Goal: Task Accomplishment & Management: Use online tool/utility

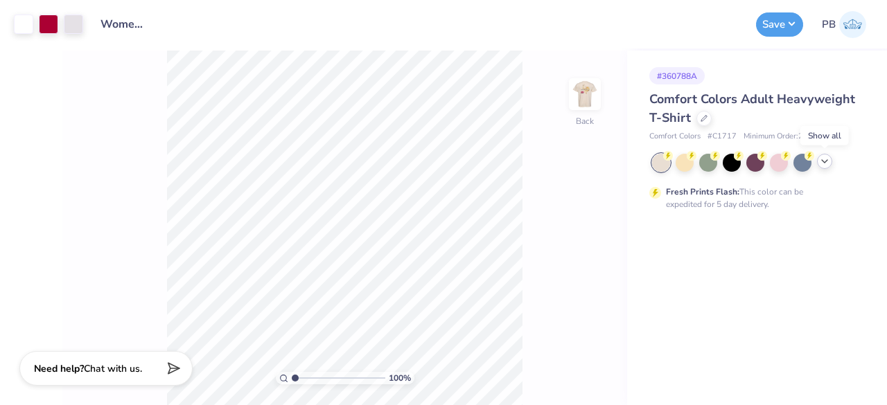
click at [826, 164] on icon at bounding box center [824, 161] width 11 height 11
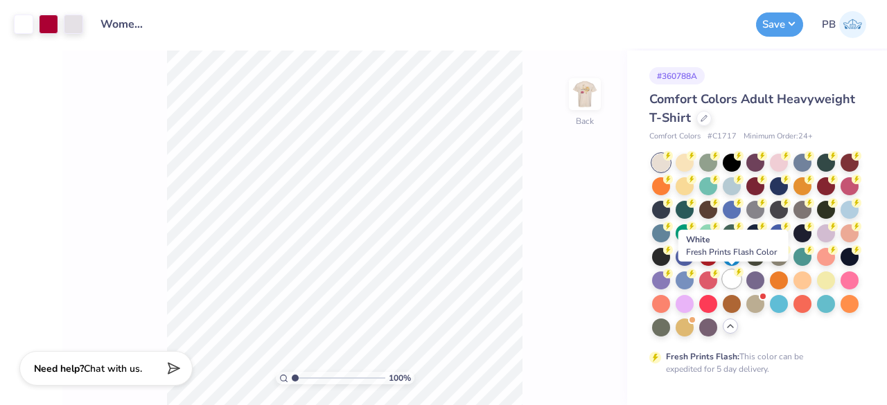
click at [737, 279] on div at bounding box center [732, 279] width 18 height 18
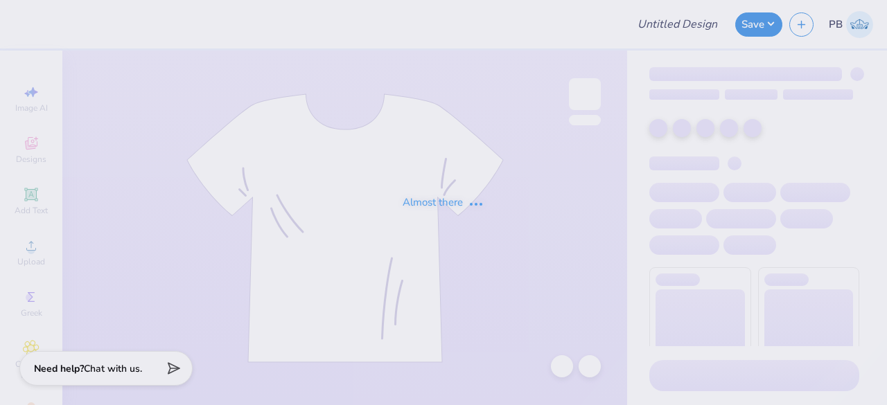
type input "Women's Storybook Project - [PERSON_NAME]"
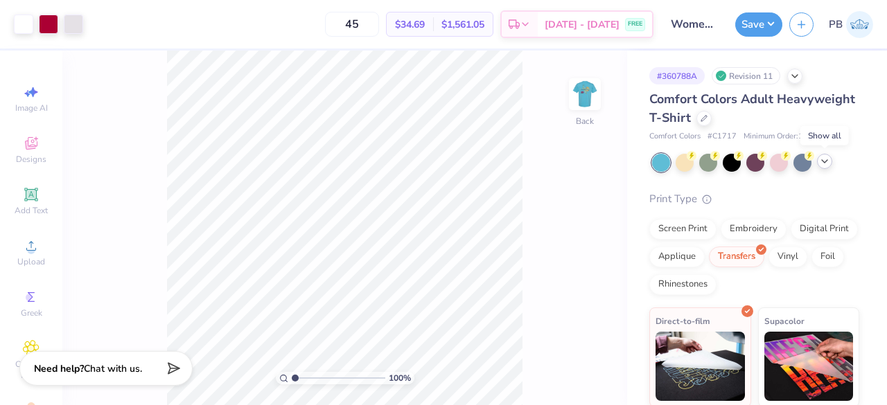
click at [828, 164] on icon at bounding box center [824, 161] width 11 height 11
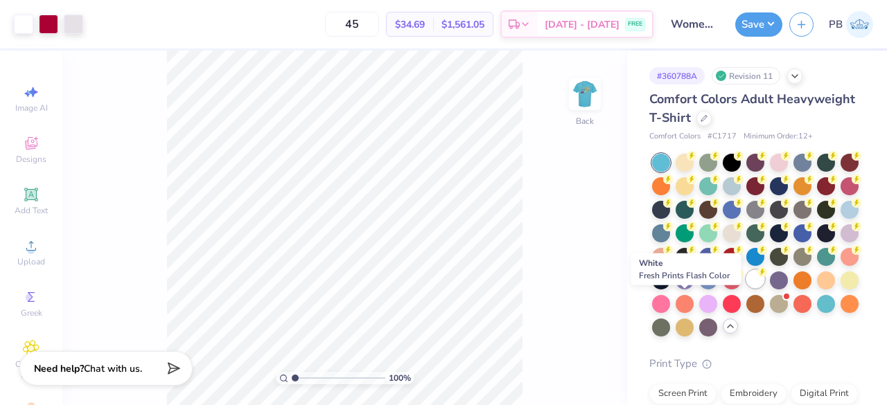
click at [758, 277] on circle at bounding box center [763, 273] width 10 height 10
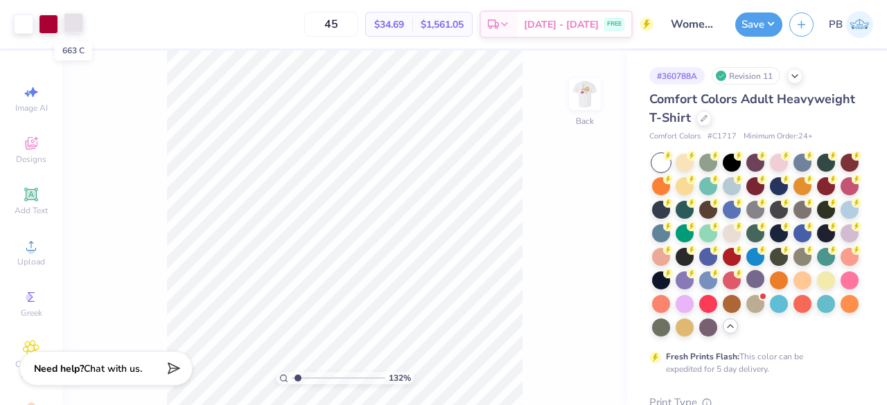
click at [75, 15] on div at bounding box center [73, 22] width 19 height 19
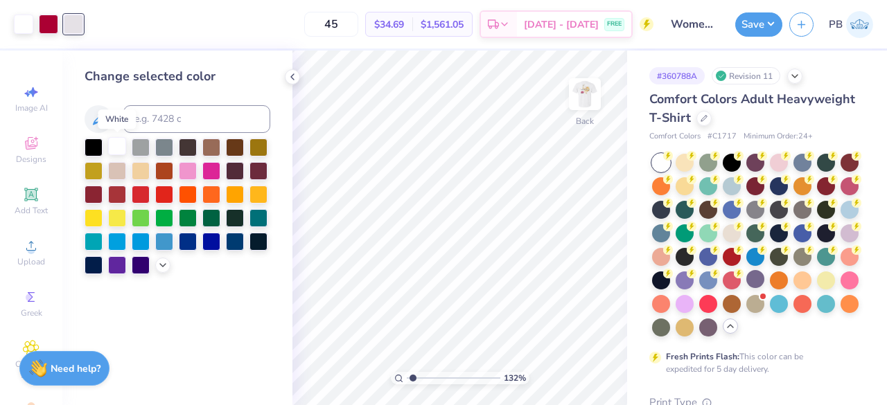
click at [119, 146] on div at bounding box center [117, 146] width 18 height 18
click at [591, 95] on img at bounding box center [584, 94] width 55 height 55
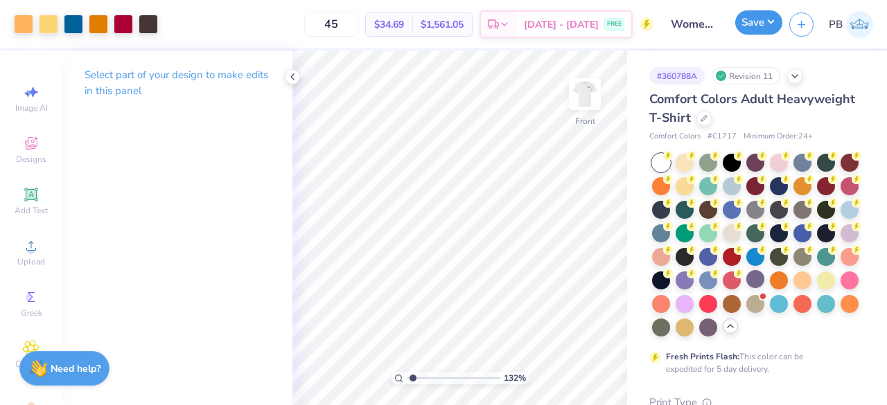
click at [762, 30] on button "Save" at bounding box center [758, 22] width 47 height 24
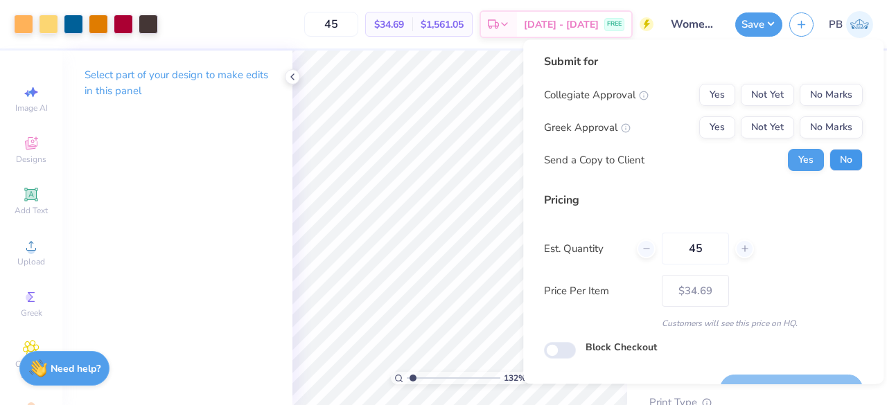
click at [838, 156] on button "No" at bounding box center [846, 160] width 33 height 22
type input "1.31985703799155"
click at [843, 98] on button "No Marks" at bounding box center [831, 95] width 63 height 22
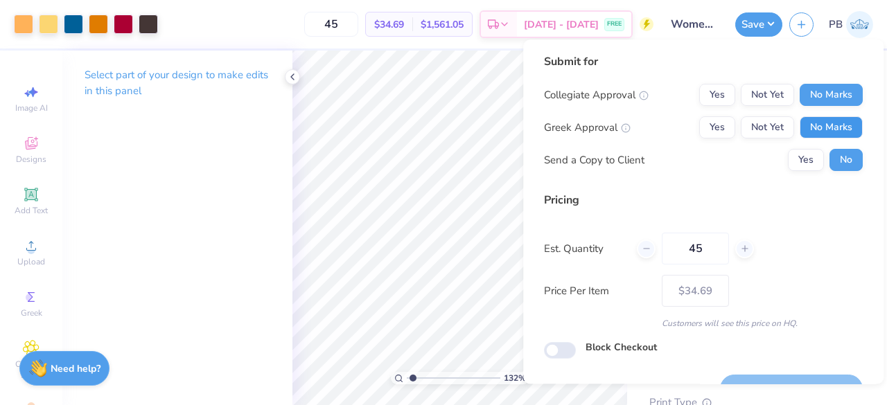
click at [837, 121] on button "No Marks" at bounding box center [831, 127] width 63 height 22
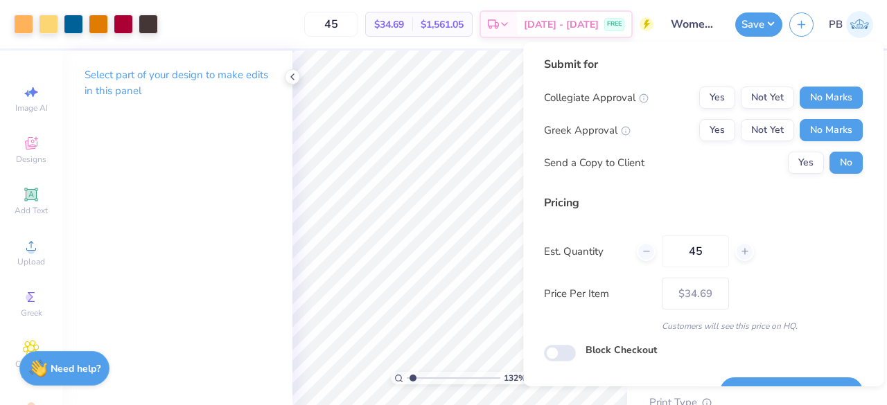
scroll to position [32, 0]
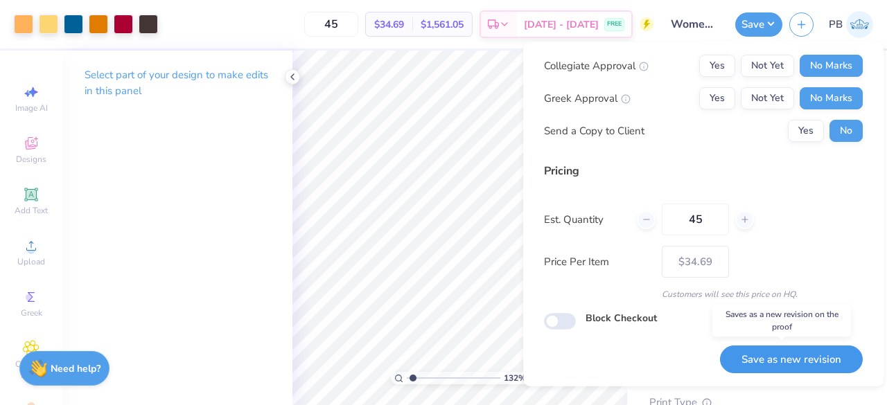
click at [787, 364] on button "Save as new revision" at bounding box center [791, 359] width 143 height 28
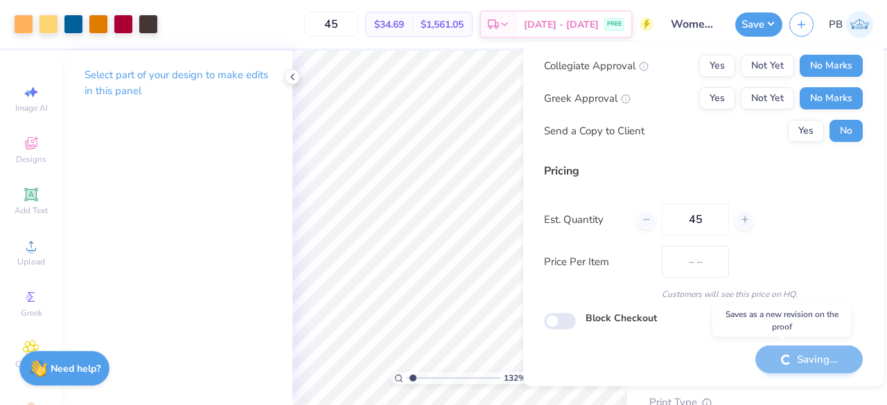
type input "$34.69"
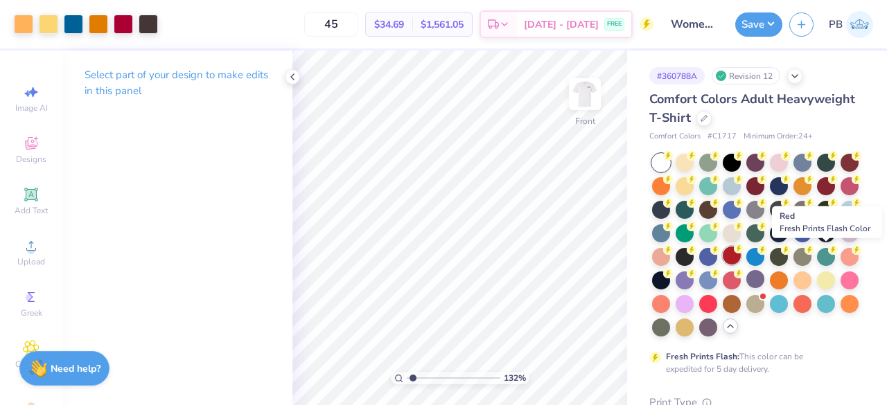
click at [741, 254] on div at bounding box center [732, 256] width 18 height 18
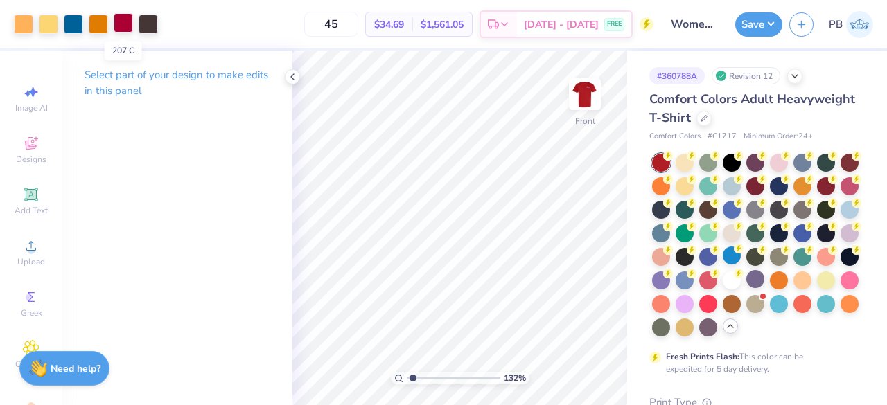
click at [126, 31] on div at bounding box center [123, 22] width 19 height 19
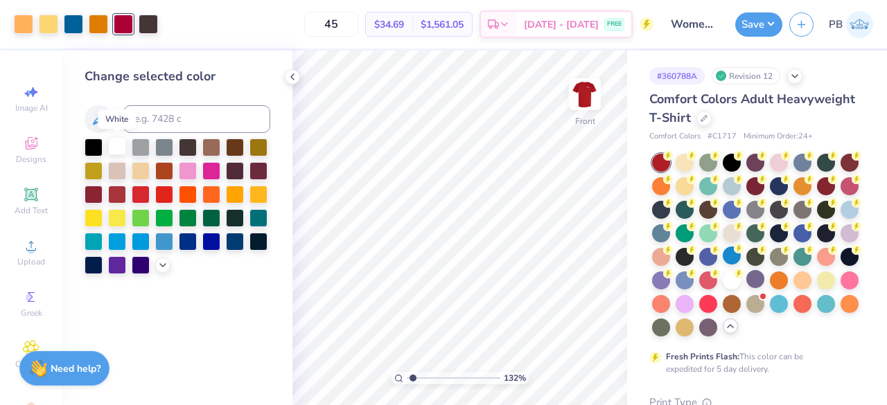
click at [120, 143] on div at bounding box center [117, 146] width 18 height 18
click at [760, 22] on button "Save" at bounding box center [758, 22] width 47 height 24
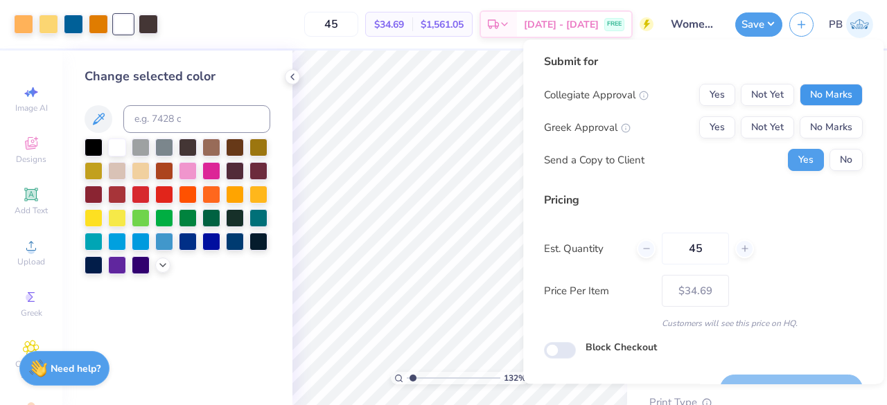
click at [837, 94] on button "No Marks" at bounding box center [831, 95] width 63 height 22
click at [836, 117] on button "No Marks" at bounding box center [831, 127] width 63 height 22
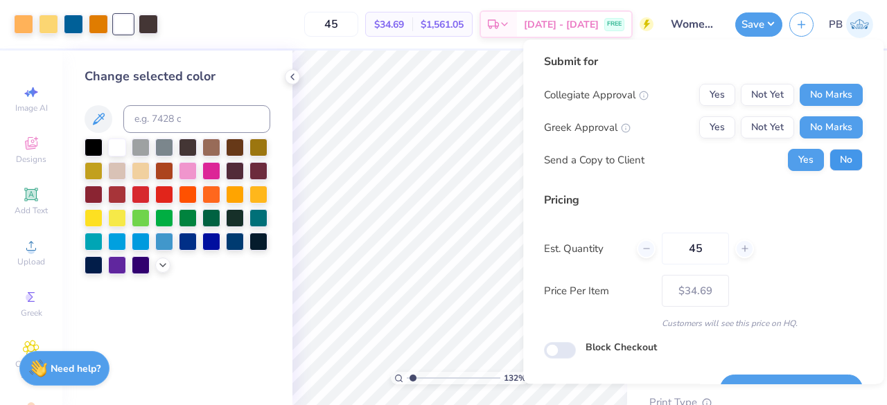
click at [834, 156] on button "No" at bounding box center [846, 160] width 33 height 22
type input "1.31985703799155"
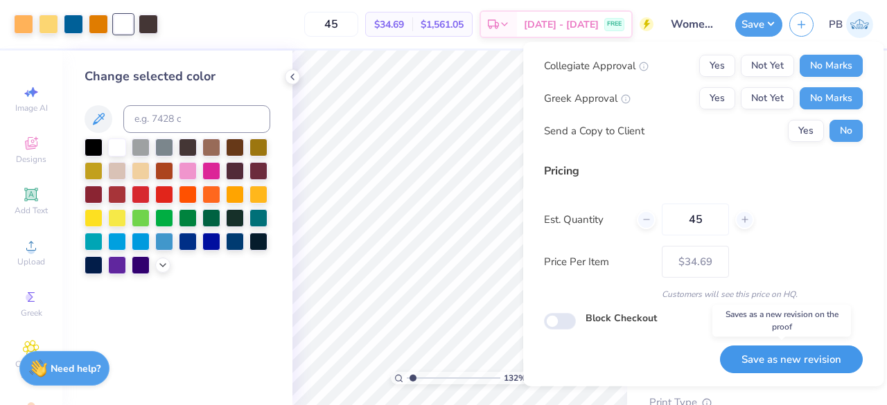
click at [799, 353] on button "Save as new revision" at bounding box center [791, 359] width 143 height 28
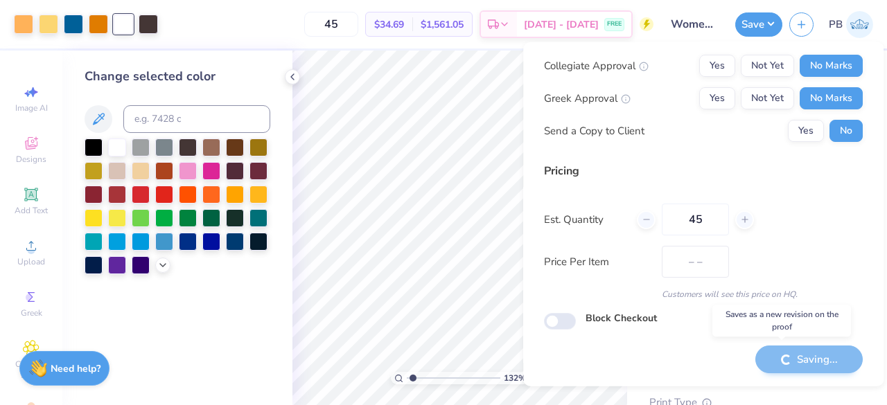
type input "$34.69"
type input "1.31985703799155"
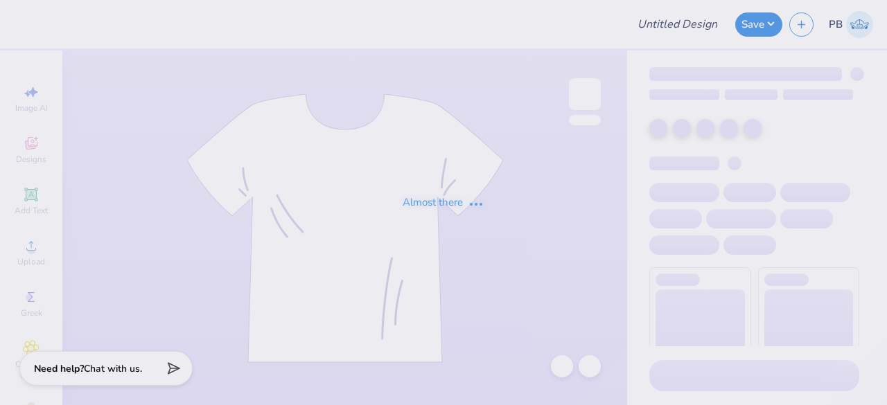
type input "Women's Storybook Project - [PERSON_NAME]"
type input "45"
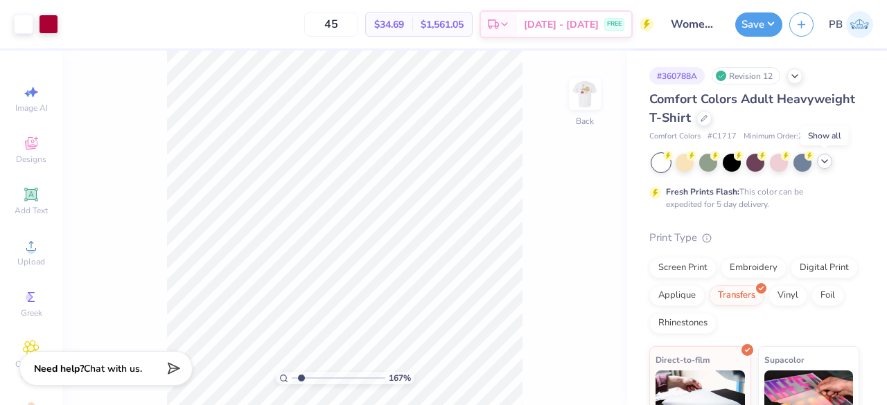
click at [821, 159] on icon at bounding box center [824, 161] width 11 height 11
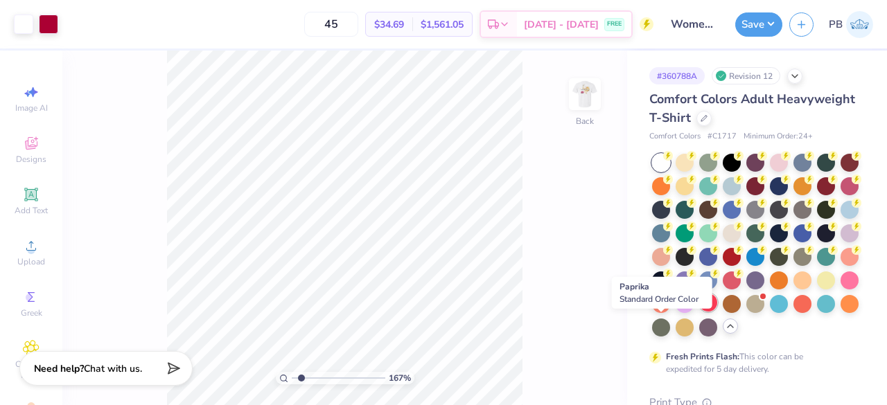
click at [699, 312] on div at bounding box center [708, 303] width 18 height 18
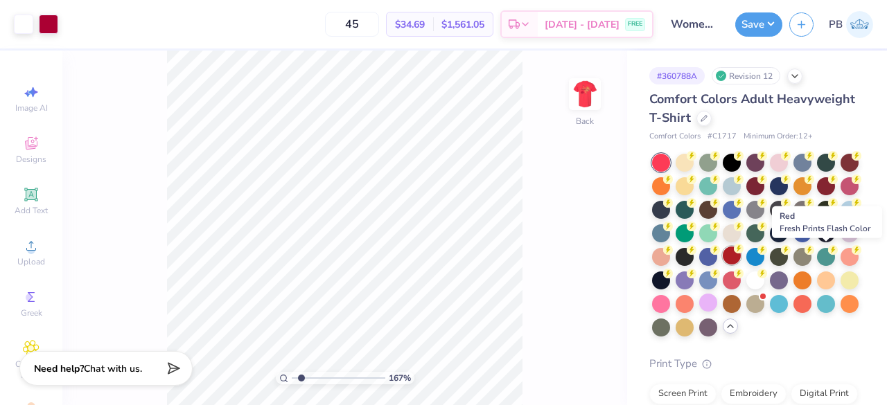
click at [741, 254] on div at bounding box center [732, 256] width 18 height 18
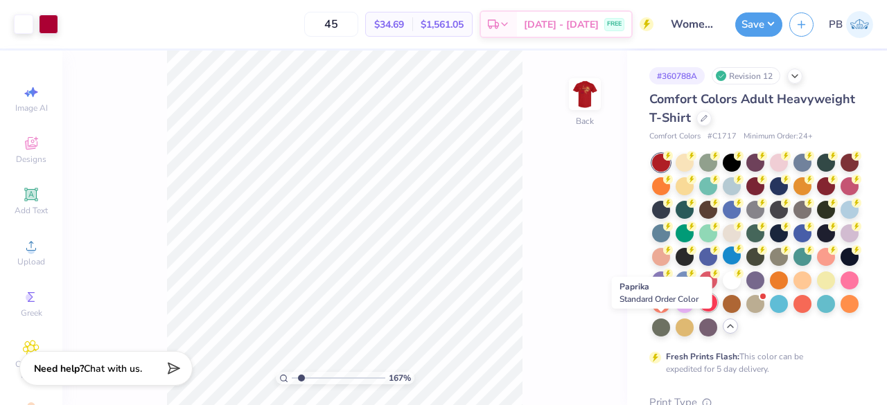
click at [699, 312] on div at bounding box center [708, 303] width 18 height 18
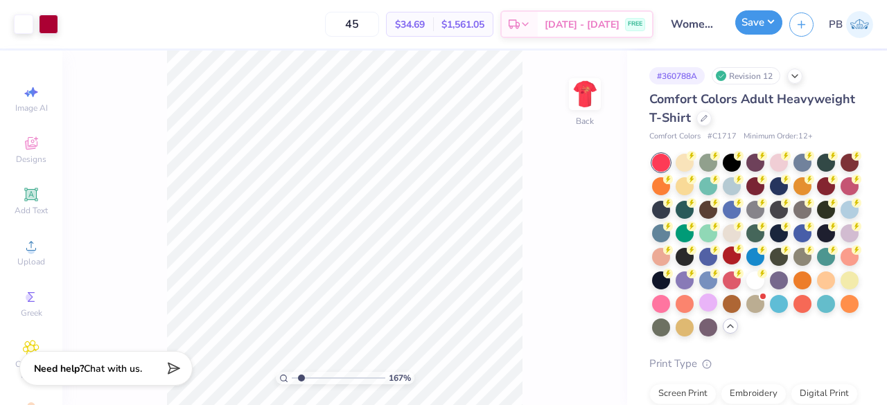
click at [763, 25] on button "Save" at bounding box center [758, 22] width 47 height 24
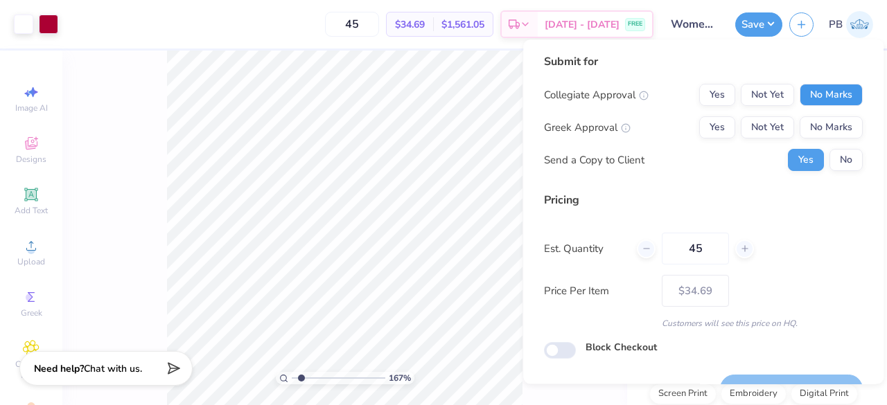
click at [838, 95] on button "No Marks" at bounding box center [831, 95] width 63 height 22
click at [845, 128] on button "No Marks" at bounding box center [831, 127] width 63 height 22
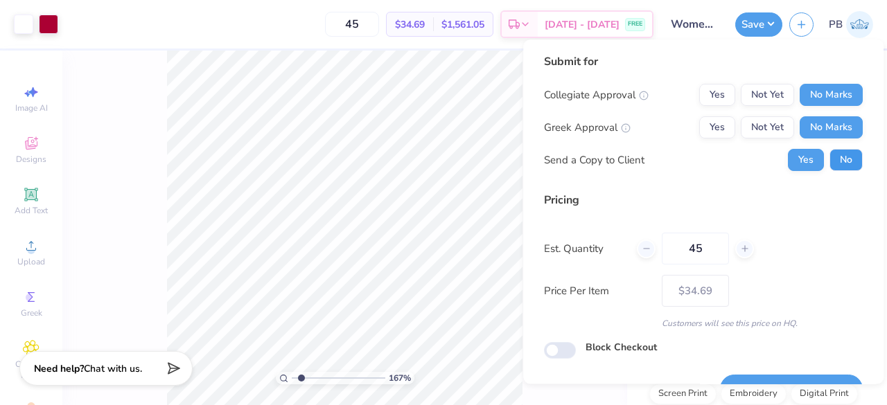
click at [844, 168] on button "No" at bounding box center [846, 160] width 33 height 22
type input "1.66805956059802"
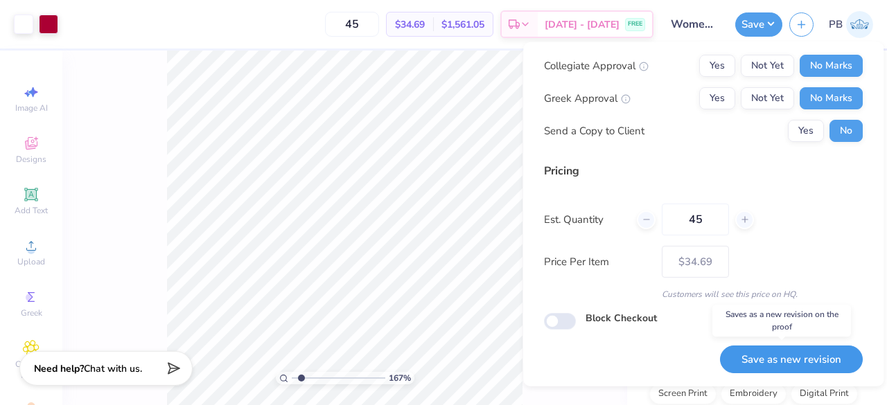
click at [765, 367] on button "Save as new revision" at bounding box center [791, 359] width 143 height 28
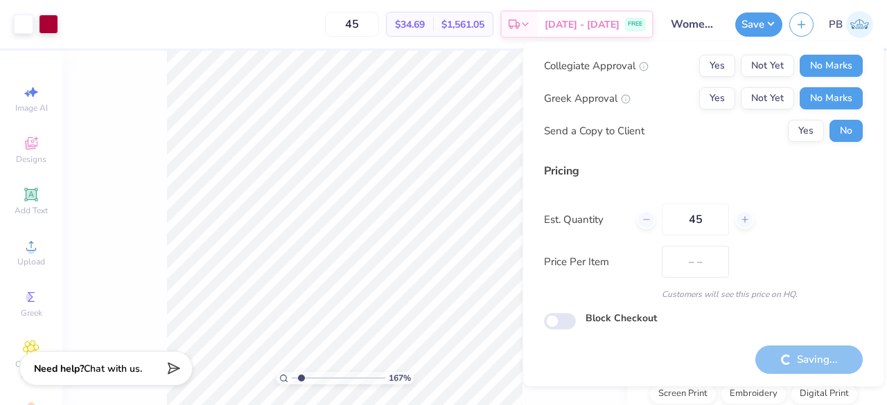
type input "$34.69"
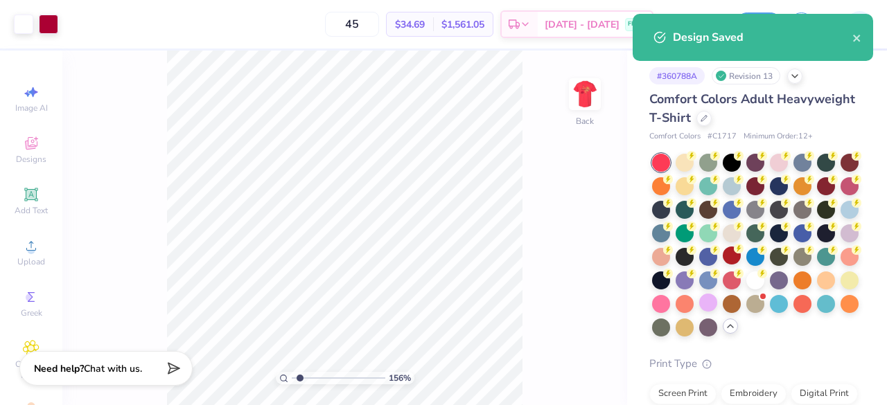
type input "1.55882521883212"
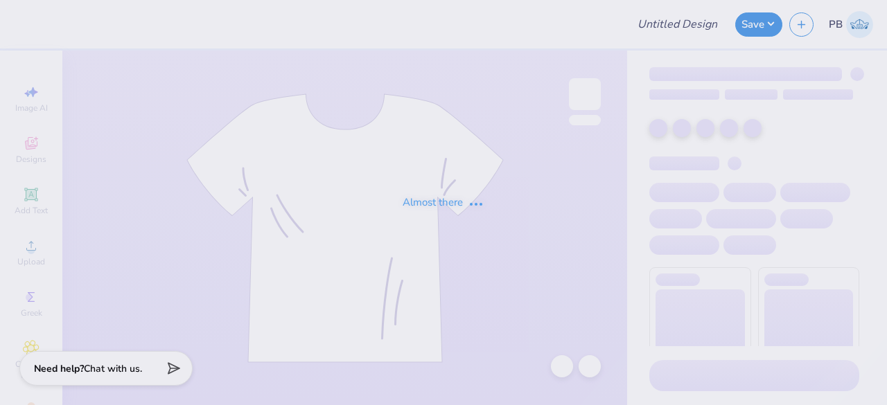
type input "Black and white theta tank"
type input "60"
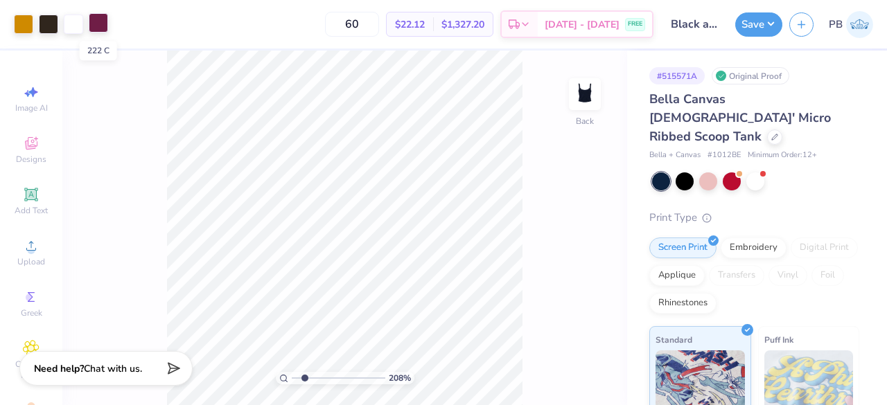
click at [91, 21] on div at bounding box center [98, 22] width 19 height 19
type input "2.07711811963468"
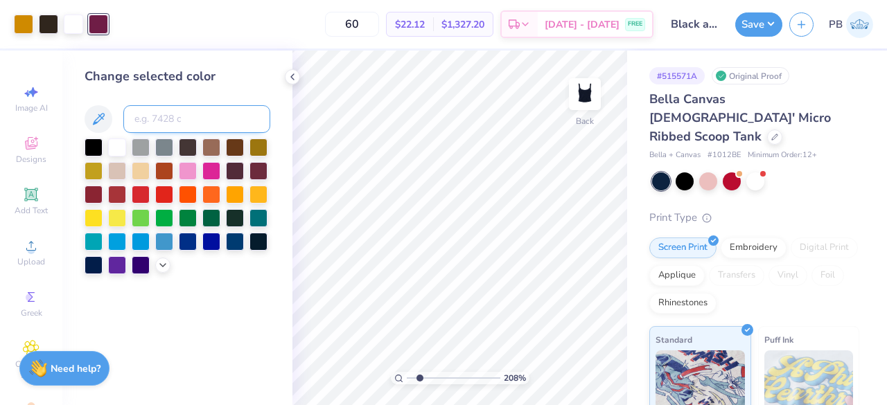
click at [205, 112] on input at bounding box center [196, 119] width 147 height 28
type input "black4"
click at [760, 28] on button "Save" at bounding box center [758, 22] width 47 height 24
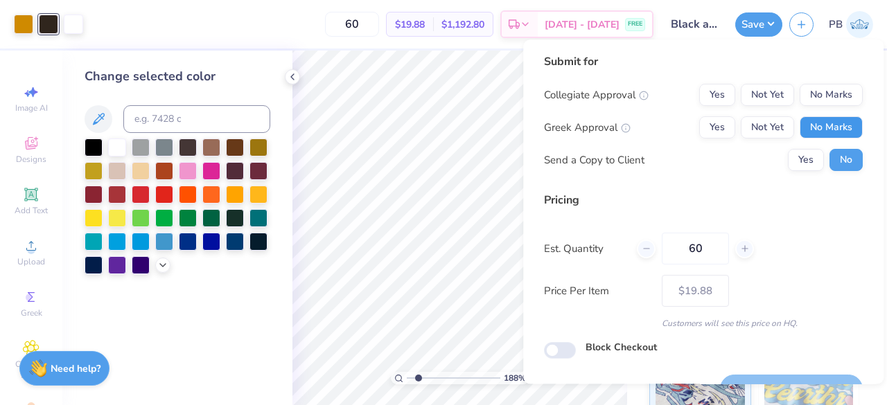
click at [819, 132] on button "No Marks" at bounding box center [831, 127] width 63 height 22
click at [826, 103] on button "No Marks" at bounding box center [831, 95] width 63 height 22
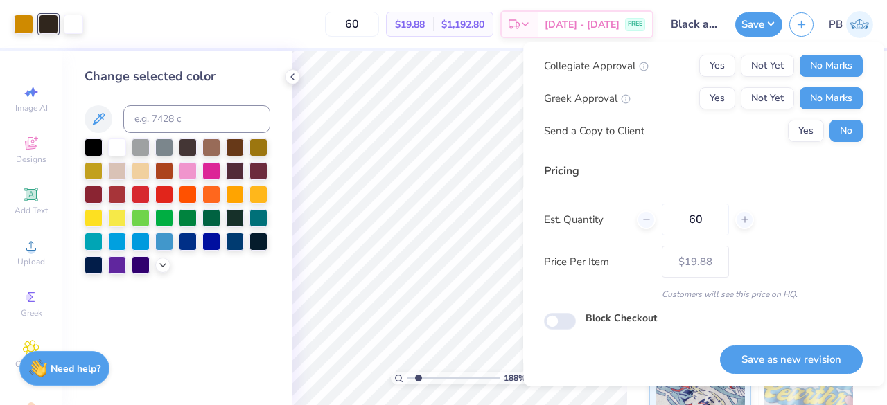
scroll to position [31, 0]
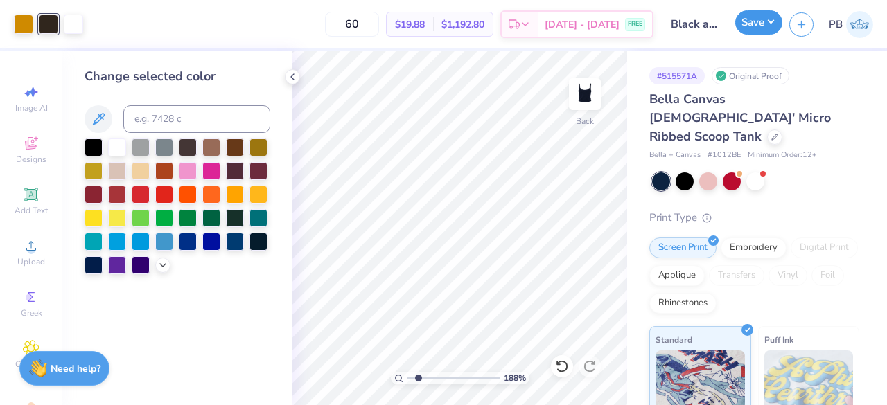
click at [777, 21] on button "Save" at bounding box center [758, 22] width 47 height 24
type input "1.88430339803491"
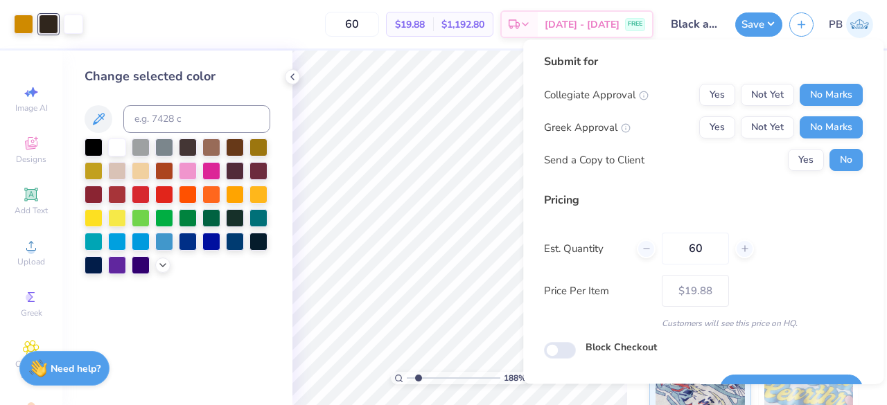
scroll to position [32, 0]
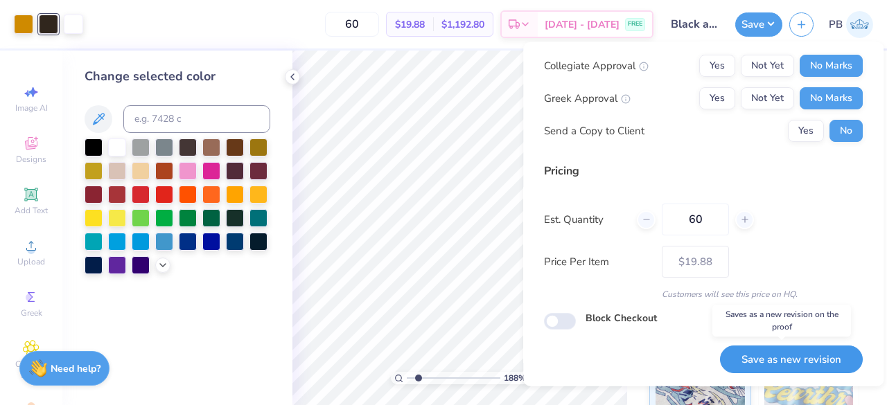
click at [775, 358] on button "Save as new revision" at bounding box center [791, 359] width 143 height 28
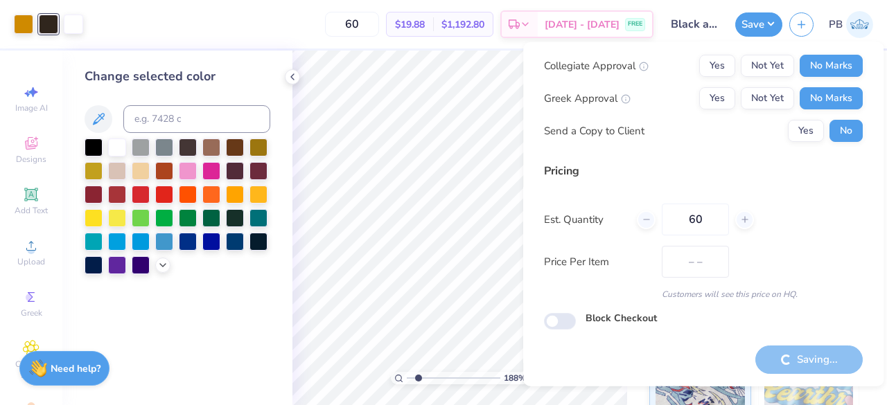
type input "$19.88"
type input "1.88430339803491"
